Goal: Entertainment & Leisure: Consume media (video, audio)

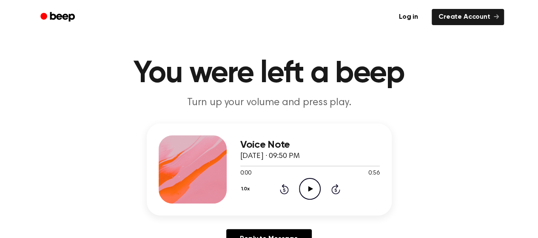
scroll to position [10, 0]
